Goal: Information Seeking & Learning: Learn about a topic

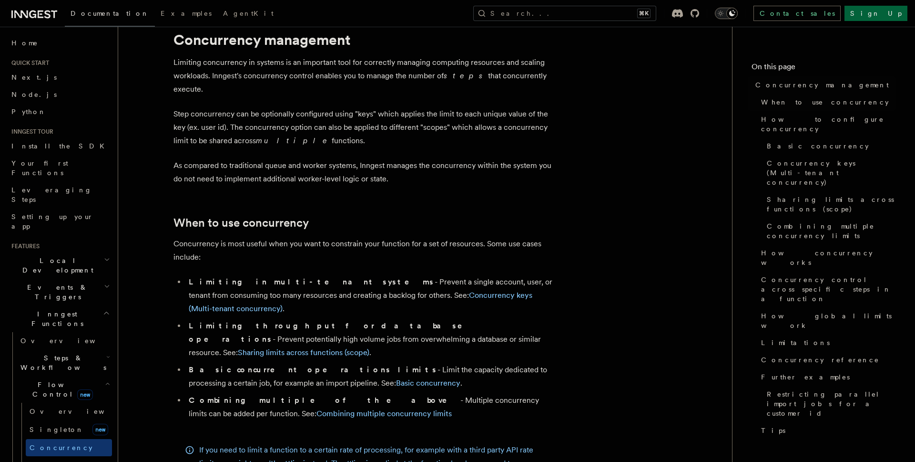
scroll to position [36, 0]
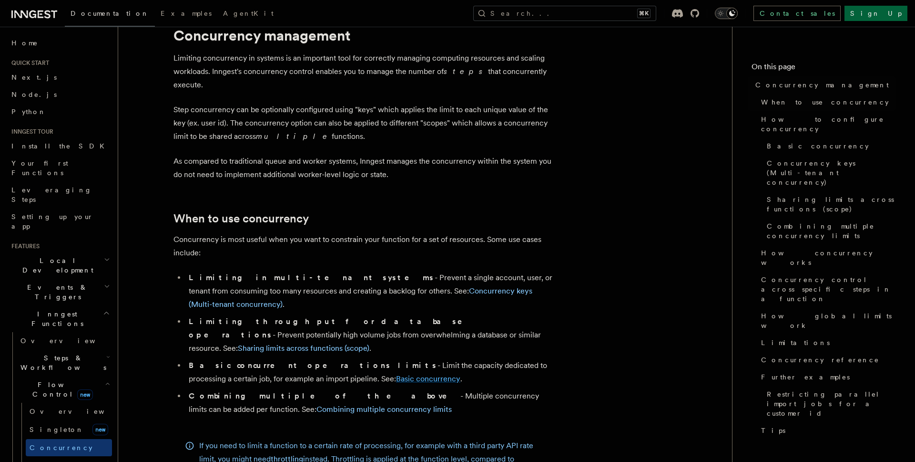
click at [396, 374] on link "Basic concurrency" at bounding box center [428, 378] width 64 height 9
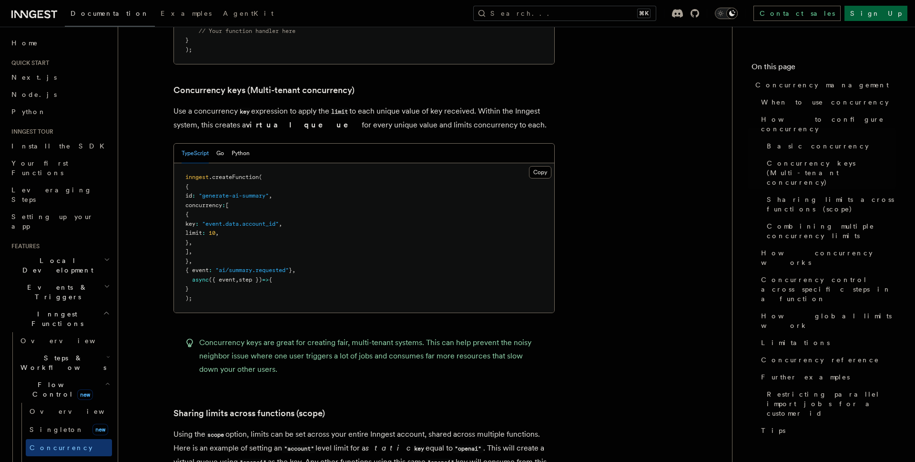
scroll to position [830, 0]
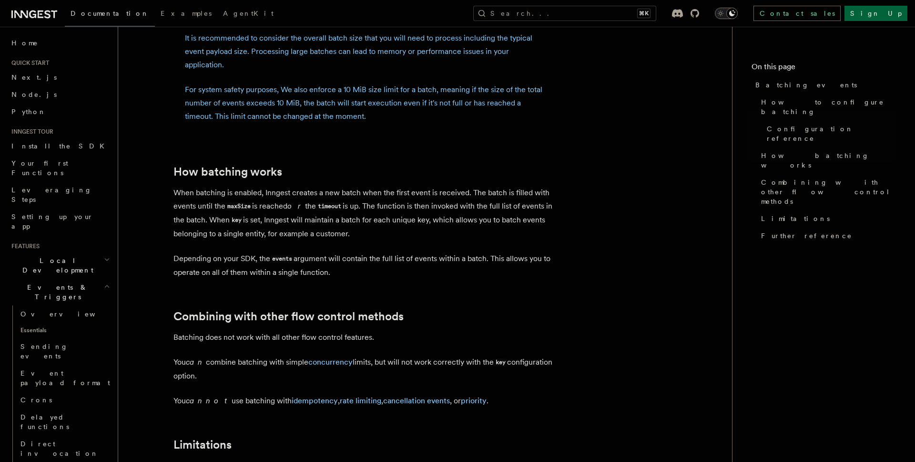
scroll to position [707, 0]
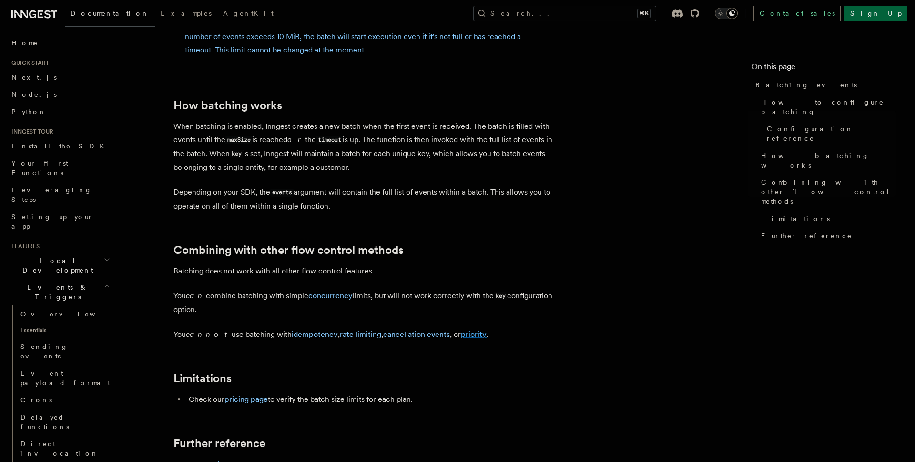
click at [461, 337] on link "priority" at bounding box center [474, 333] width 26 height 9
